Goal: Task Accomplishment & Management: Use online tool/utility

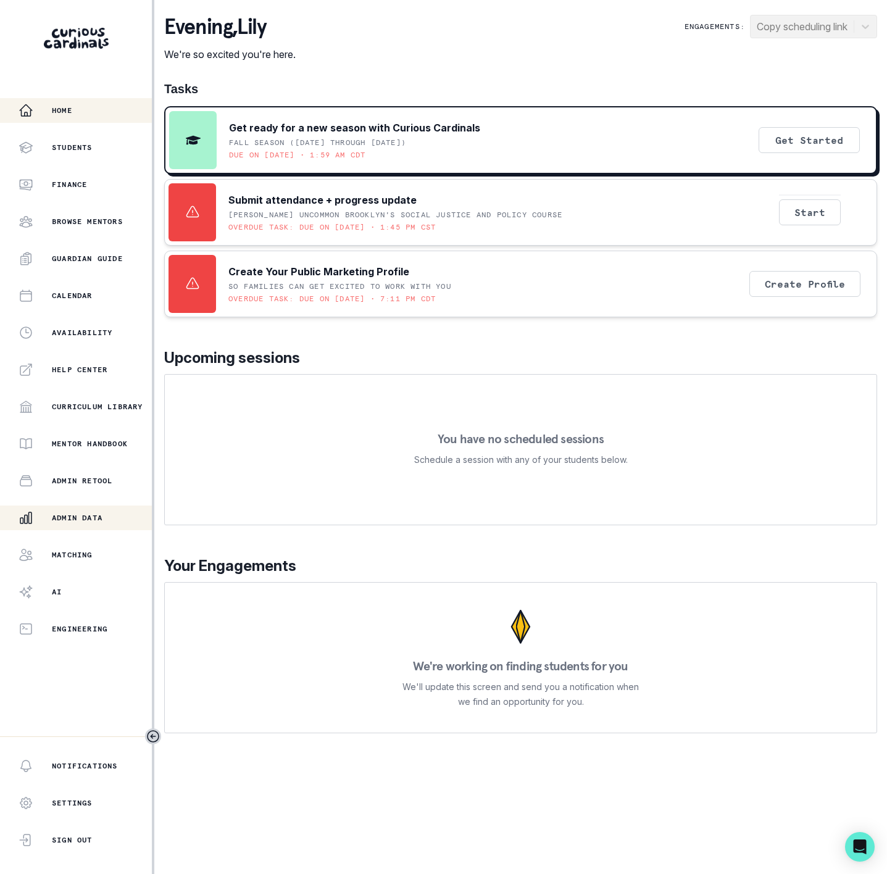
click at [94, 510] on div "Admin Data" at bounding box center [85, 517] width 133 height 15
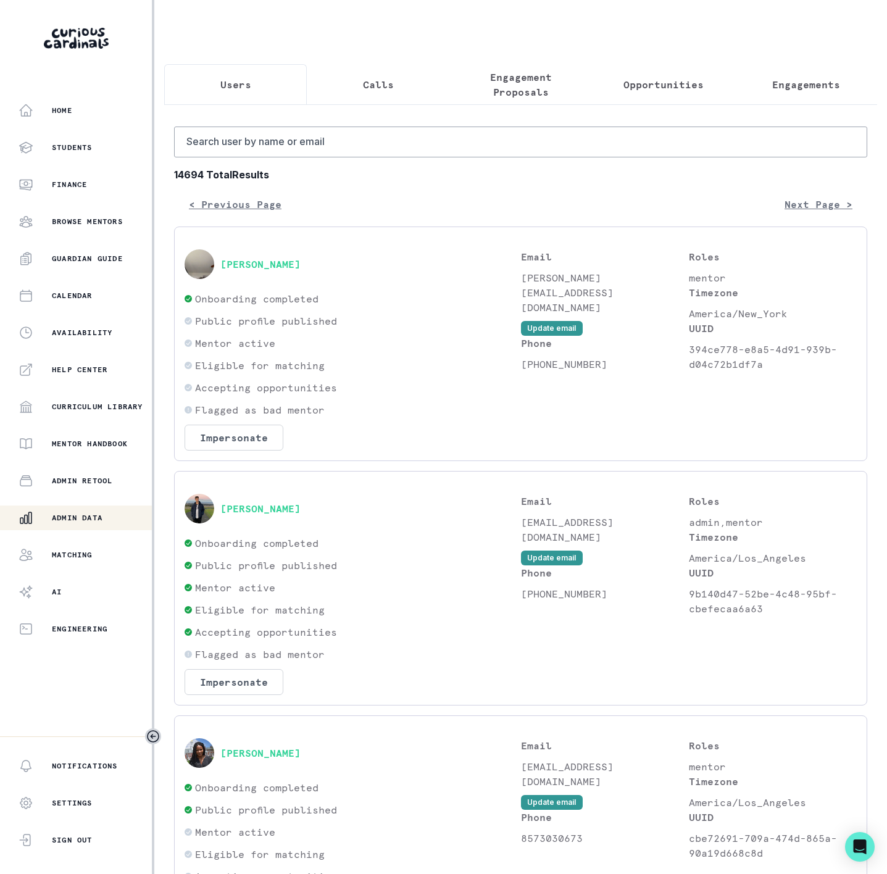
click at [104, 524] on div "Admin Data" at bounding box center [85, 517] width 133 height 15
click at [323, 157] on input "Search user by name or email" at bounding box center [520, 142] width 693 height 31
type input "[PERSON_NAME]"
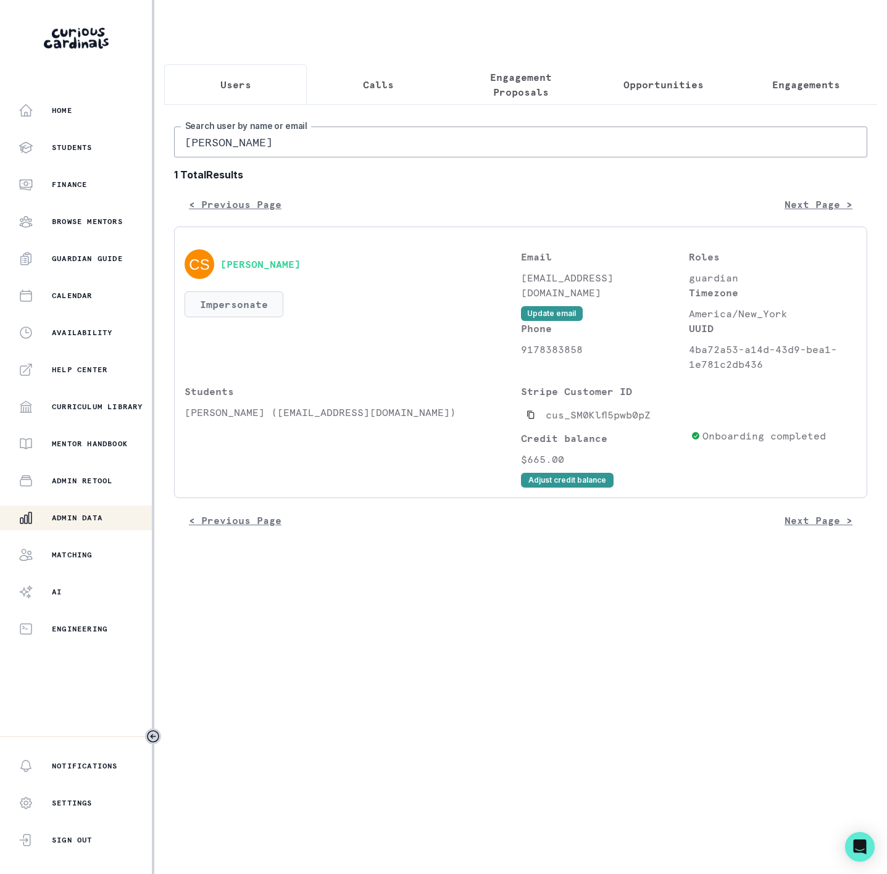
click at [224, 317] on button "Impersonate" at bounding box center [234, 304] width 99 height 26
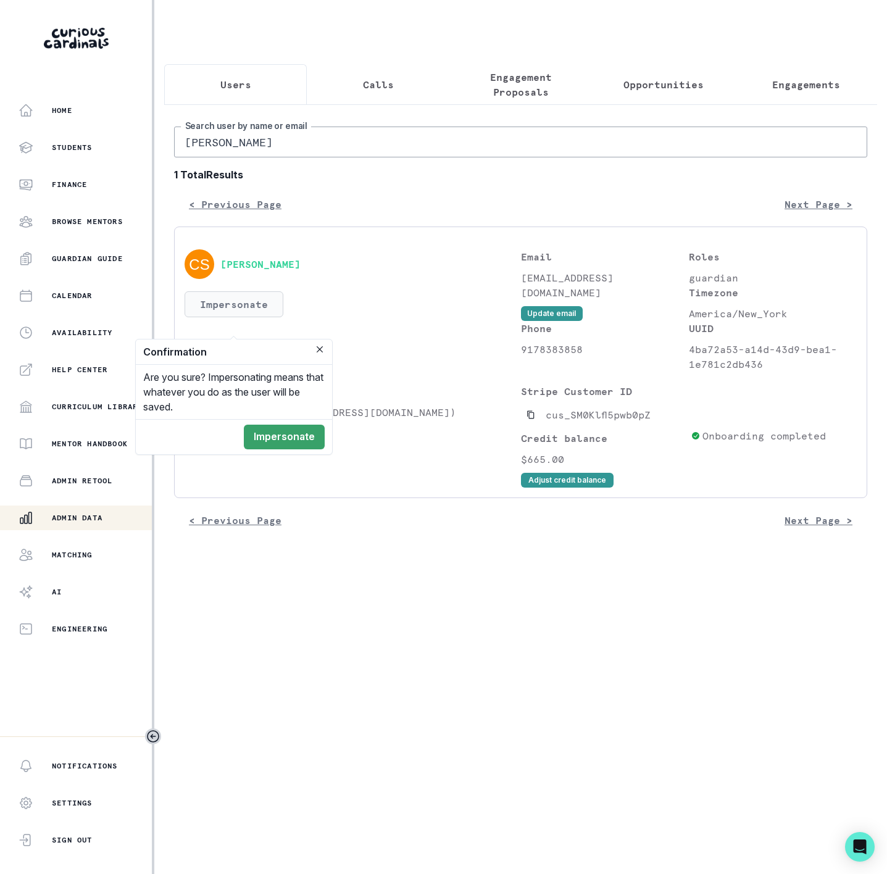
click at [233, 317] on button "Impersonate" at bounding box center [234, 304] width 99 height 26
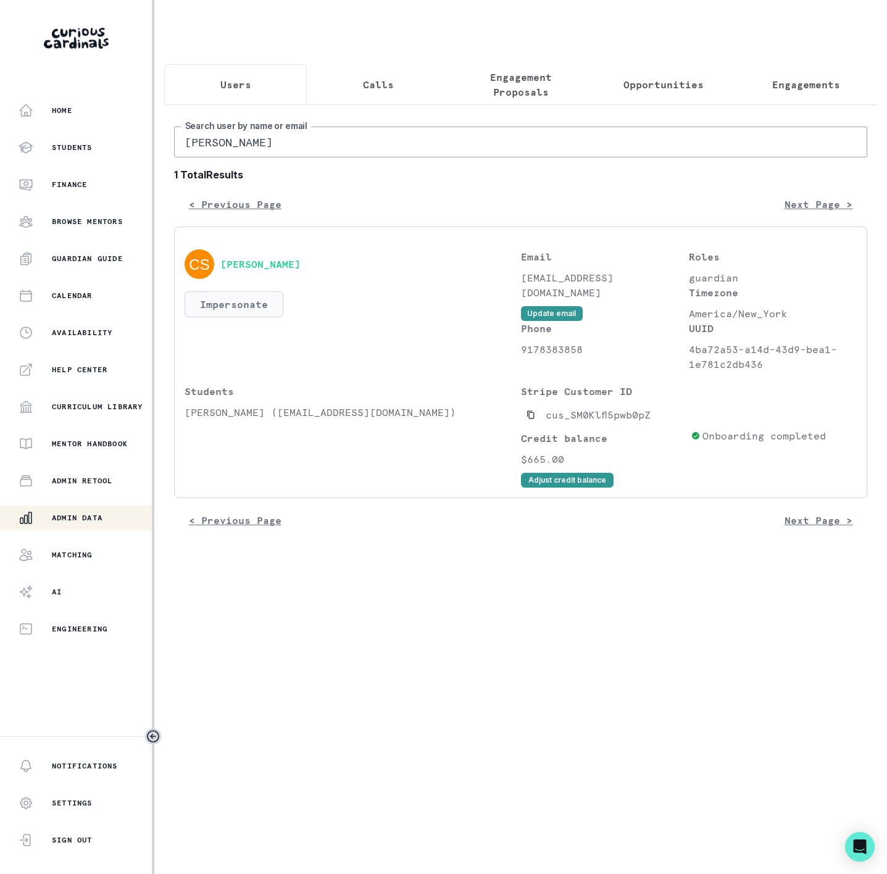
click at [213, 317] on button "Impersonate" at bounding box center [234, 304] width 99 height 26
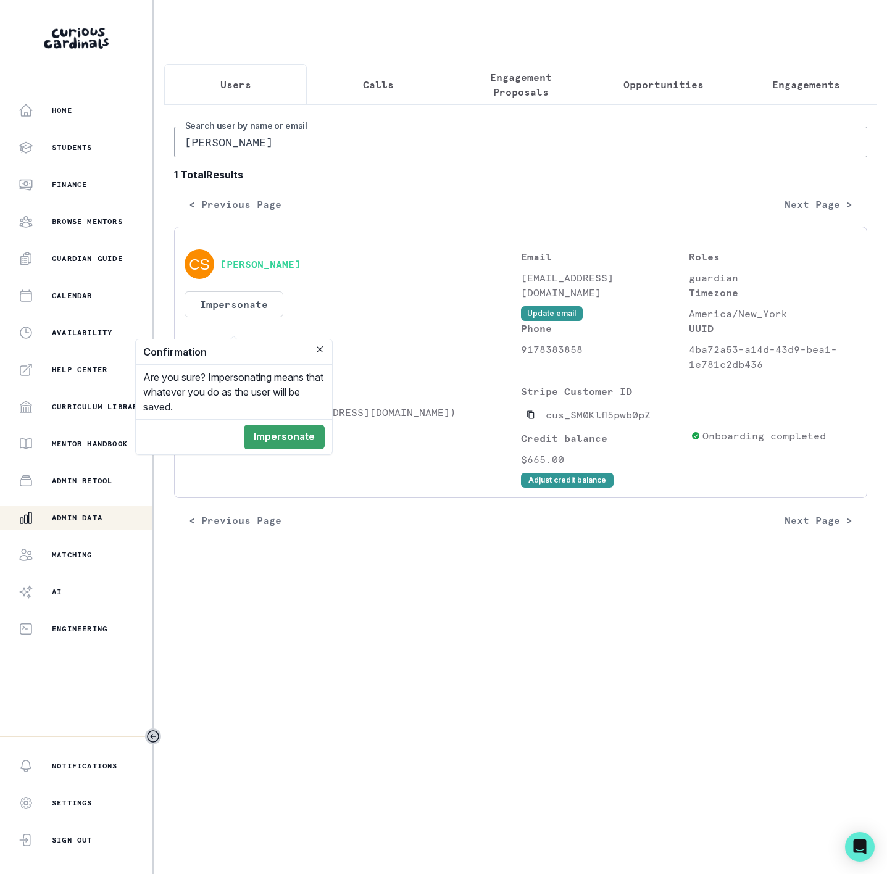
click at [304, 424] on footer "Impersonate" at bounding box center [234, 436] width 196 height 35
click at [304, 425] on button "Impersonate" at bounding box center [284, 437] width 81 height 25
